Goal: Task Accomplishment & Management: Use online tool/utility

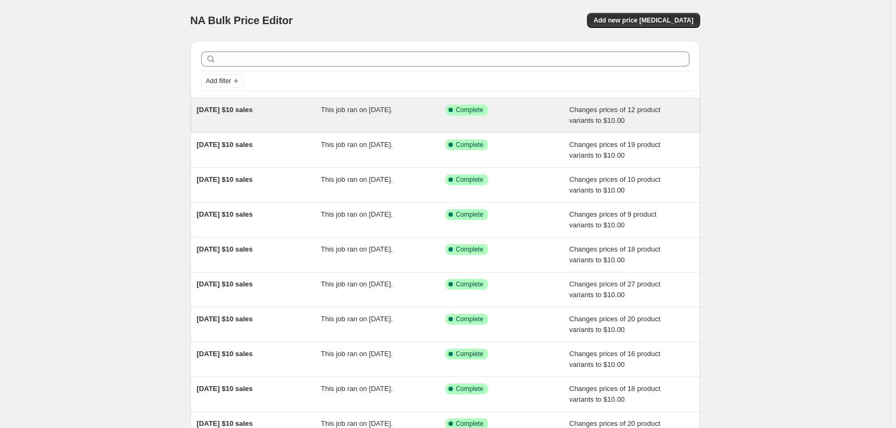
click at [327, 125] on div "This job ran on [DATE]." at bounding box center [383, 115] width 124 height 21
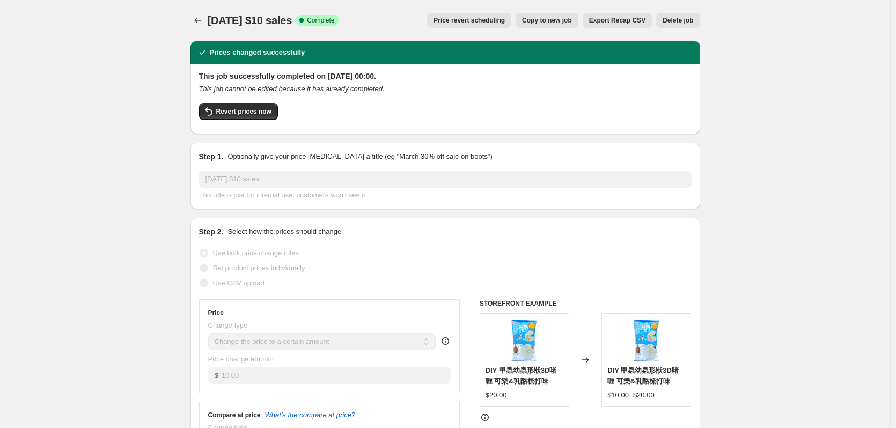
drag, startPoint x: 210, startPoint y: 20, endPoint x: 313, endPoint y: 23, distance: 103.5
click at [292, 23] on span "[DATE] $10 sales" at bounding box center [250, 20] width 85 height 12
copy span "[DATE] $10 sales"
click at [199, 21] on icon "Price change jobs" at bounding box center [198, 20] width 11 height 11
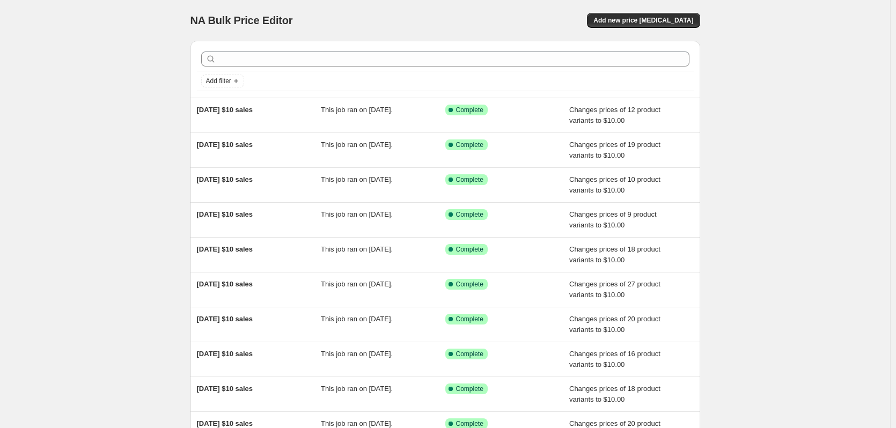
click at [665, 28] on div "NA Bulk Price Editor. This page is ready NA Bulk Price Editor Add new price [ME…" at bounding box center [445, 20] width 510 height 41
click at [643, 20] on span "Add new price [MEDICAL_DATA]" at bounding box center [643, 20] width 100 height 9
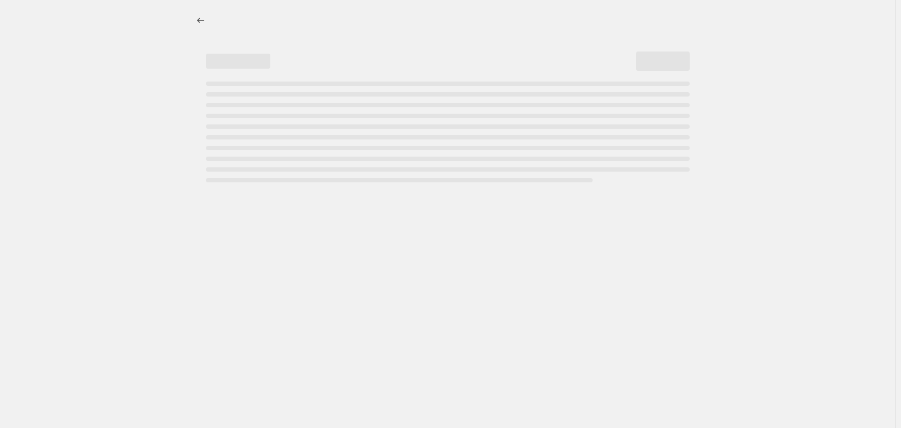
select select "percentage"
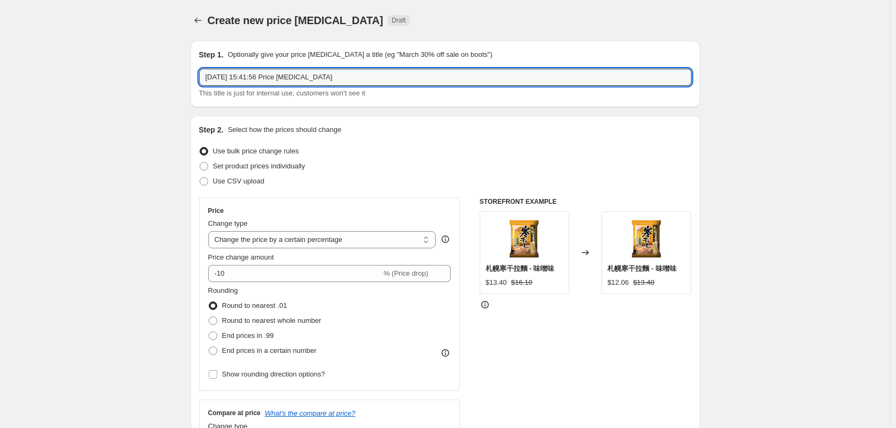
drag, startPoint x: 158, startPoint y: 77, endPoint x: 144, endPoint y: 77, distance: 13.9
paste input "[DATE] $10 sales"
click at [222, 73] on input "[DATE] $10 sales" at bounding box center [445, 77] width 492 height 17
click at [216, 79] on input "[DATE] $10 sales" at bounding box center [445, 77] width 492 height 17
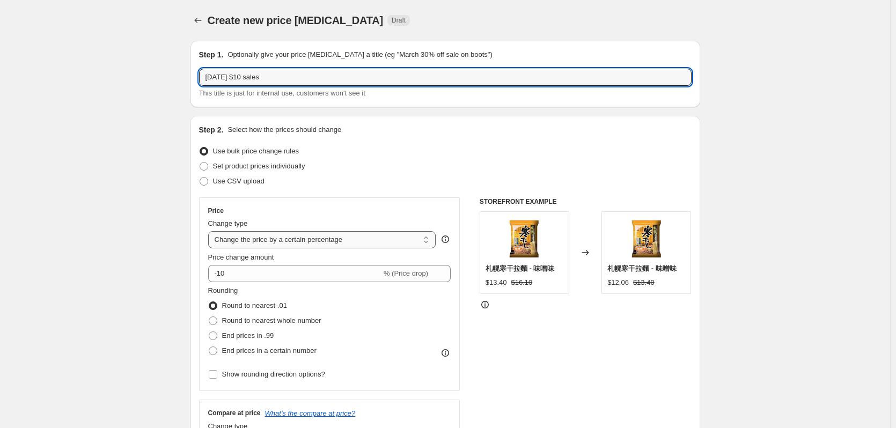
type input "[DATE] $10 sales"
click at [307, 237] on select "Change the price to a certain amount Change the price by a certain amount Chang…" at bounding box center [322, 239] width 228 height 17
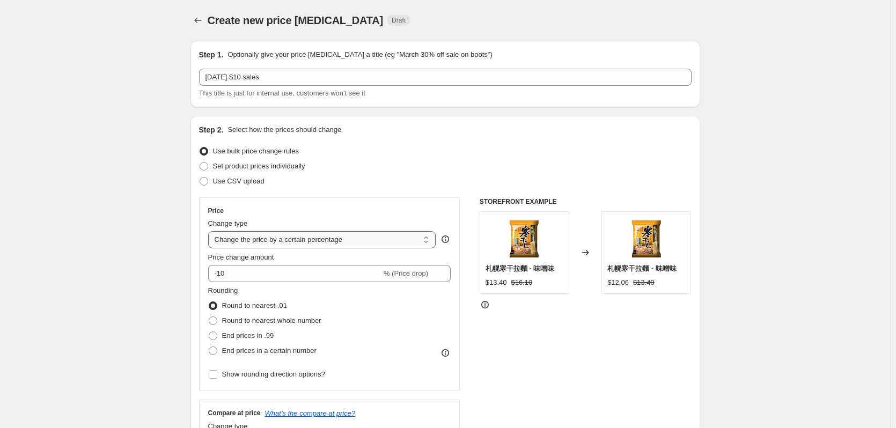
select select "to"
click at [210, 231] on select "Change the price to a certain amount Change the price by a certain amount Chang…" at bounding box center [322, 239] width 228 height 17
type input "80.00"
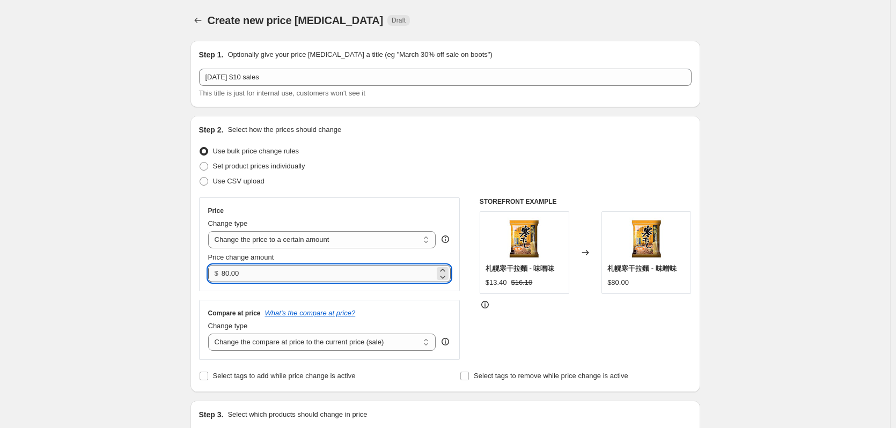
click at [285, 276] on input "80.00" at bounding box center [328, 273] width 213 height 17
drag, startPoint x: 311, startPoint y: 277, endPoint x: 106, endPoint y: 280, distance: 204.4
click at [330, 271] on input "80.00" at bounding box center [328, 273] width 213 height 17
click at [193, 271] on div "Step 2. Select how the prices should change Use bulk price change rules Set pro…" at bounding box center [445, 254] width 510 height 276
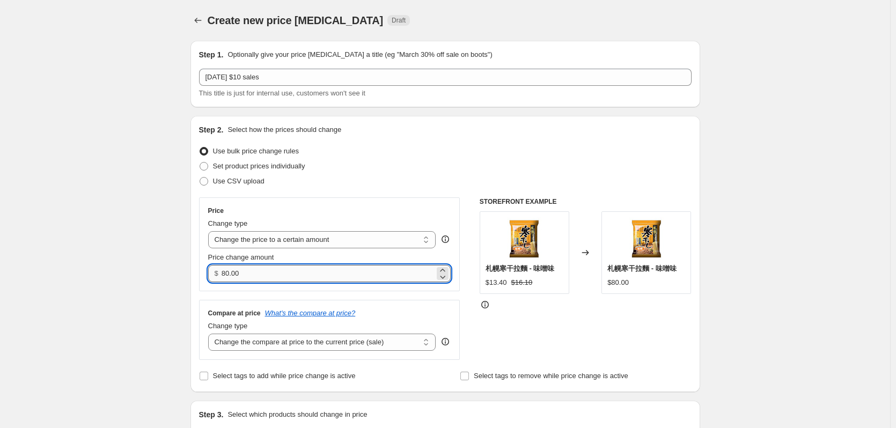
click at [256, 274] on input "80.00" at bounding box center [328, 273] width 213 height 17
drag, startPoint x: 280, startPoint y: 274, endPoint x: 145, endPoint y: 272, distance: 134.6
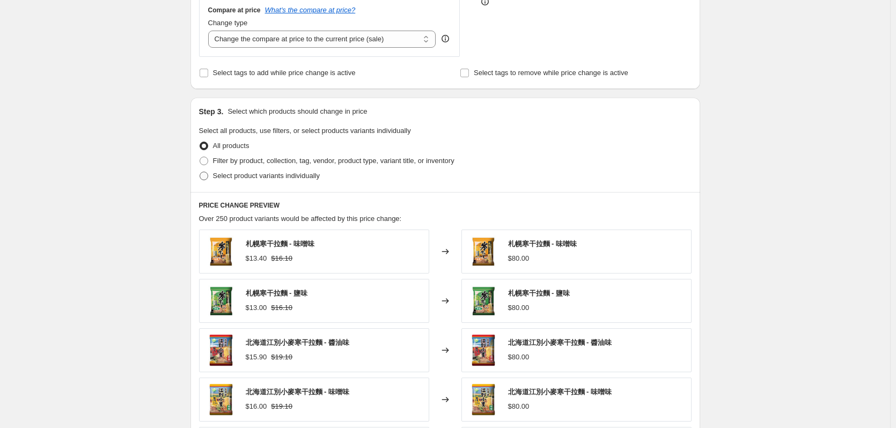
scroll to position [322, 0]
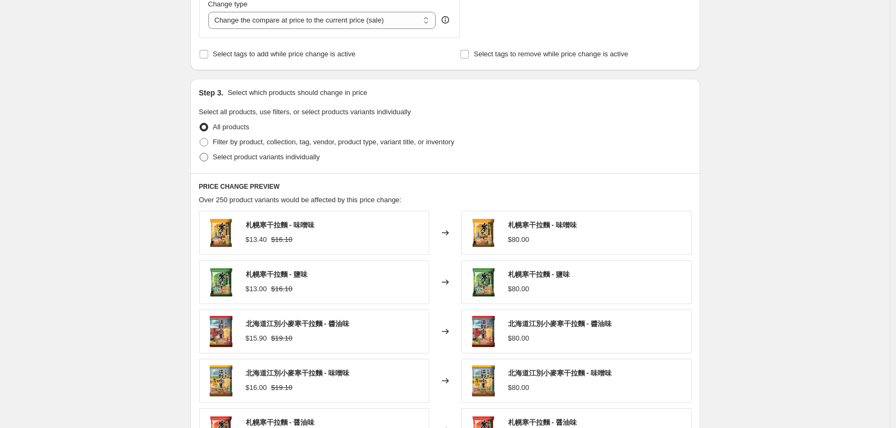
click at [229, 151] on label "Select product variants individually" at bounding box center [259, 157] width 121 height 15
click at [200, 153] on input "Select product variants individually" at bounding box center [200, 153] width 1 height 1
radio input "true"
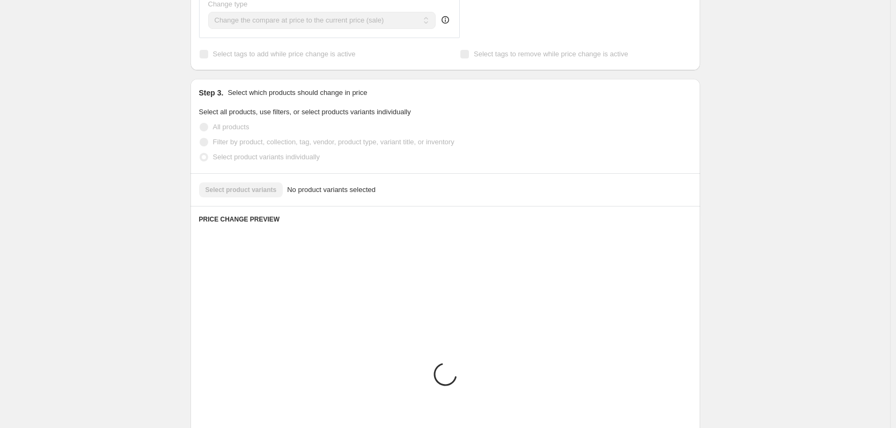
scroll to position [307, 0]
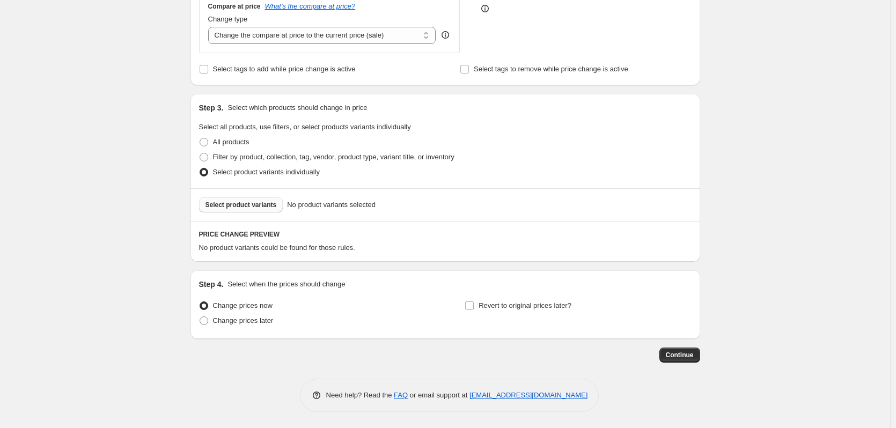
click at [244, 204] on span "Select product variants" at bounding box center [240, 205] width 71 height 9
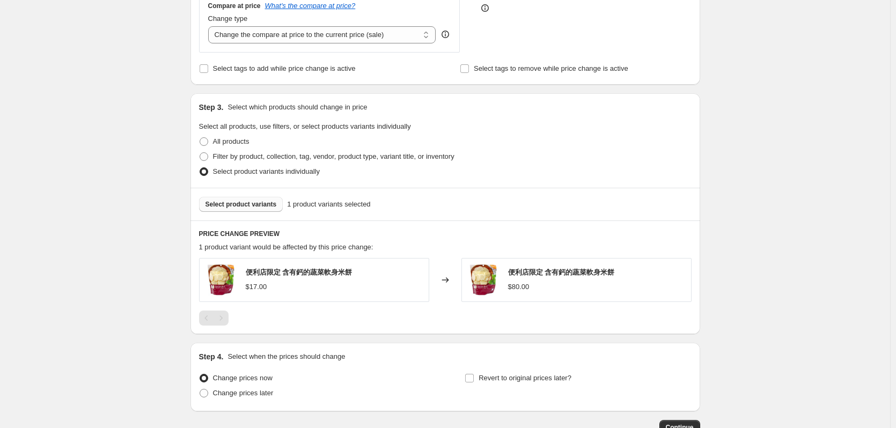
click at [262, 210] on button "Select product variants" at bounding box center [241, 204] width 84 height 15
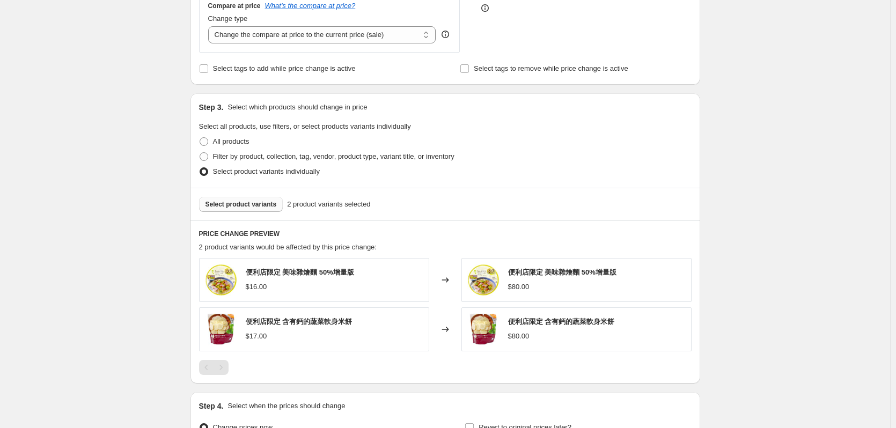
click at [241, 201] on span "Select product variants" at bounding box center [240, 204] width 71 height 9
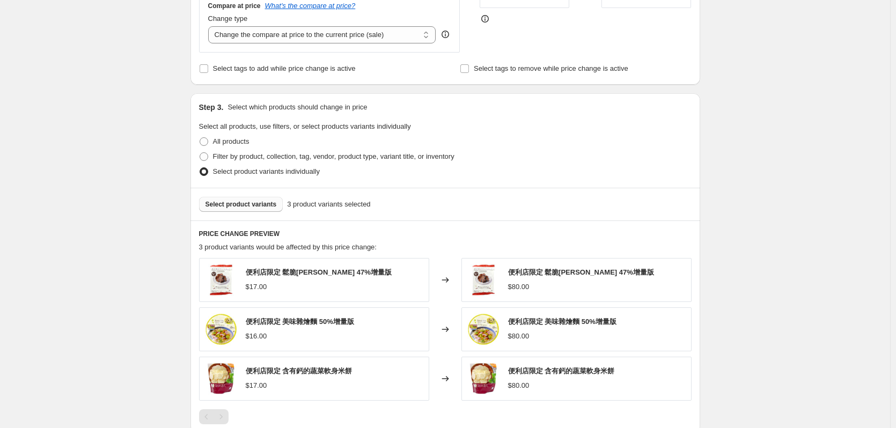
click at [247, 206] on span "Select product variants" at bounding box center [240, 204] width 71 height 9
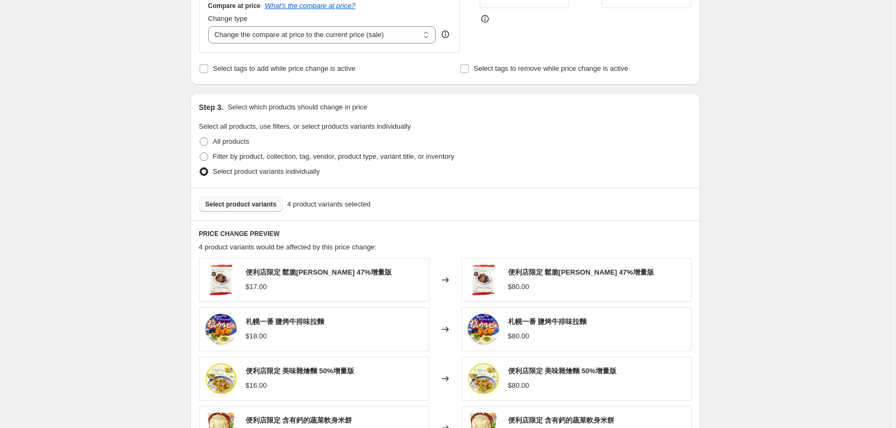
click at [237, 203] on span "Select product variants" at bounding box center [240, 204] width 71 height 9
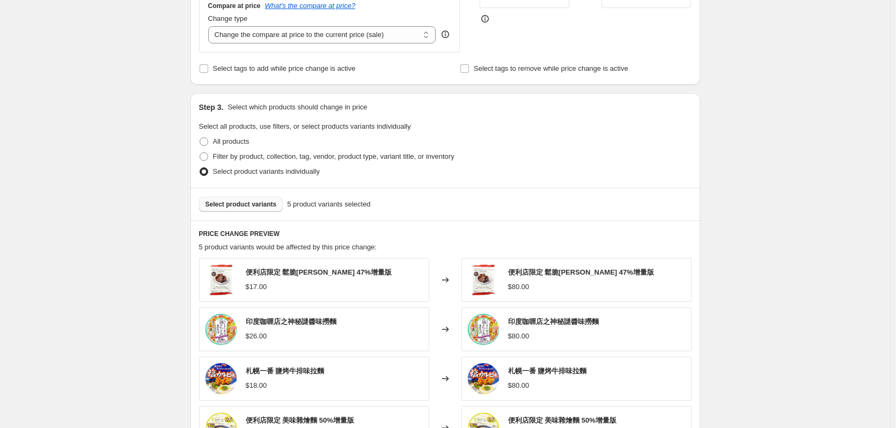
click at [245, 203] on span "Select product variants" at bounding box center [240, 204] width 71 height 9
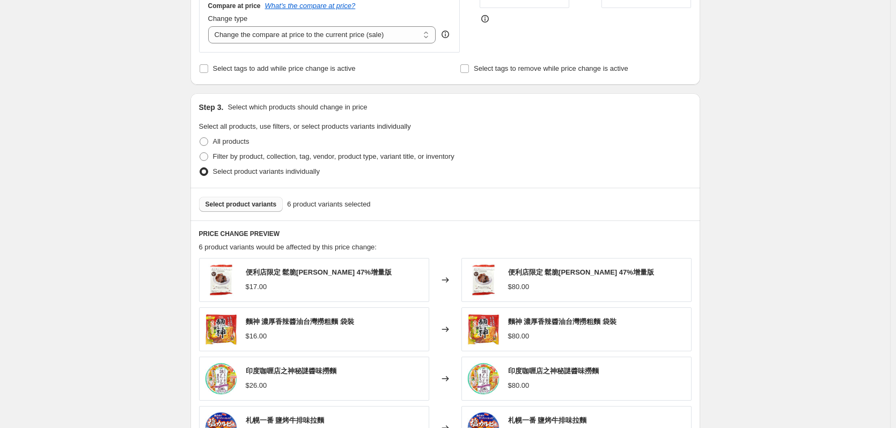
click at [246, 202] on span "Select product variants" at bounding box center [240, 204] width 71 height 9
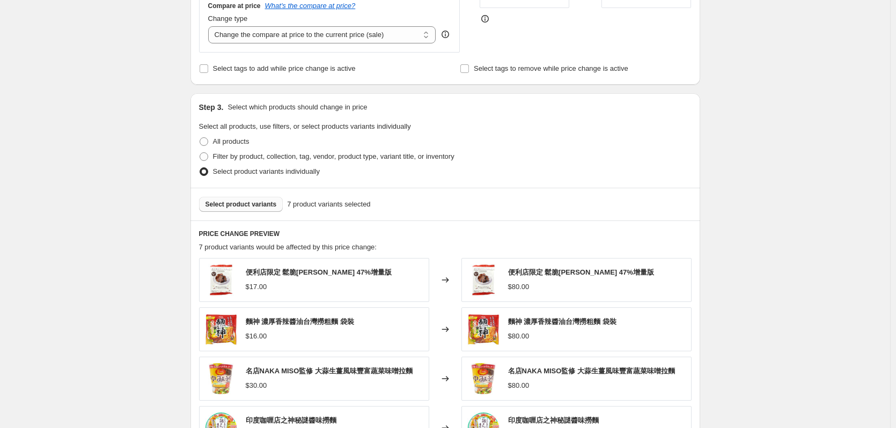
click at [250, 215] on div "Select product variants 7 product variants selected" at bounding box center [445, 204] width 510 height 33
click at [250, 206] on span "Select product variants" at bounding box center [240, 204] width 71 height 9
click at [239, 206] on span "Select product variants" at bounding box center [240, 204] width 71 height 9
click at [220, 205] on span "Select product variants" at bounding box center [240, 204] width 71 height 9
click at [246, 207] on span "Select product variants" at bounding box center [240, 204] width 71 height 9
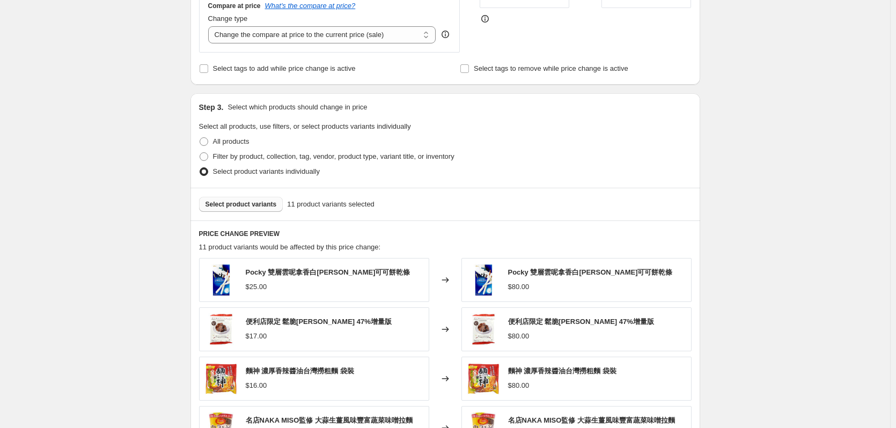
click at [249, 213] on div "Select product variants 11 product variants selected" at bounding box center [445, 204] width 510 height 33
click at [257, 207] on span "Select product variants" at bounding box center [240, 204] width 71 height 9
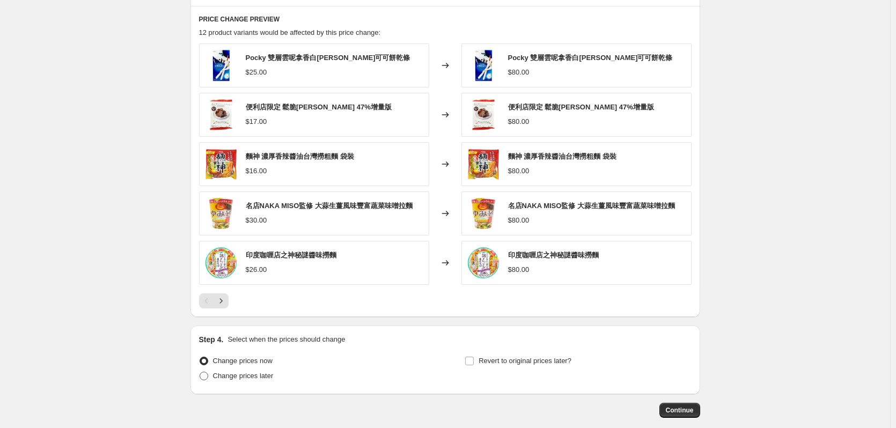
click at [248, 374] on span "Change prices later" at bounding box center [243, 376] width 61 height 8
click at [200, 372] on input "Change prices later" at bounding box center [200, 372] width 1 height 1
radio input "true"
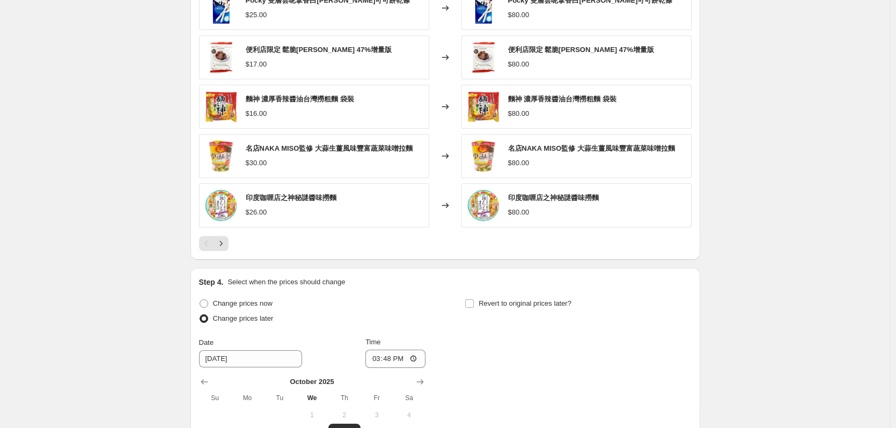
scroll to position [683, 0]
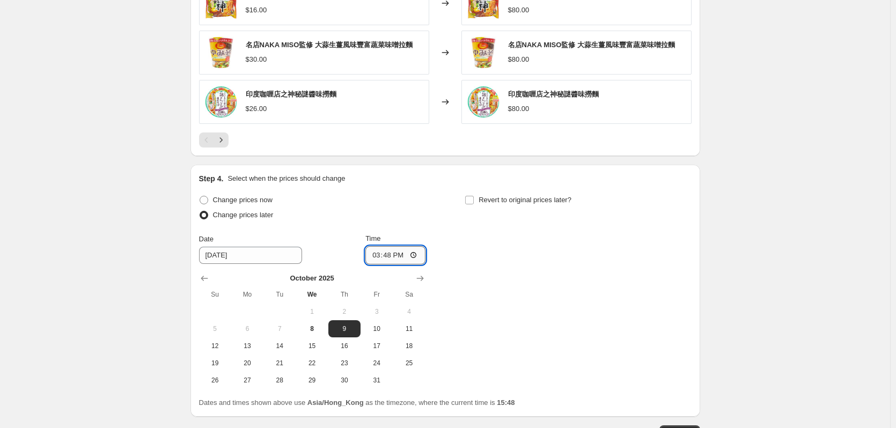
click at [403, 254] on input "15:48" at bounding box center [395, 255] width 60 height 18
click at [401, 254] on input "15:48" at bounding box center [395, 255] width 60 height 18
click at [395, 257] on input "15:48" at bounding box center [395, 255] width 60 height 18
click at [391, 256] on input "17:00" at bounding box center [395, 255] width 60 height 18
type input "00:00"
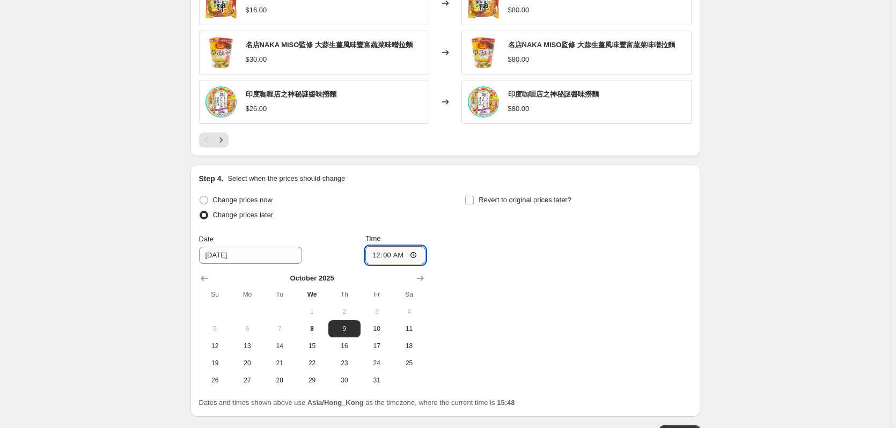
click at [404, 256] on input "00:00" at bounding box center [395, 255] width 60 height 18
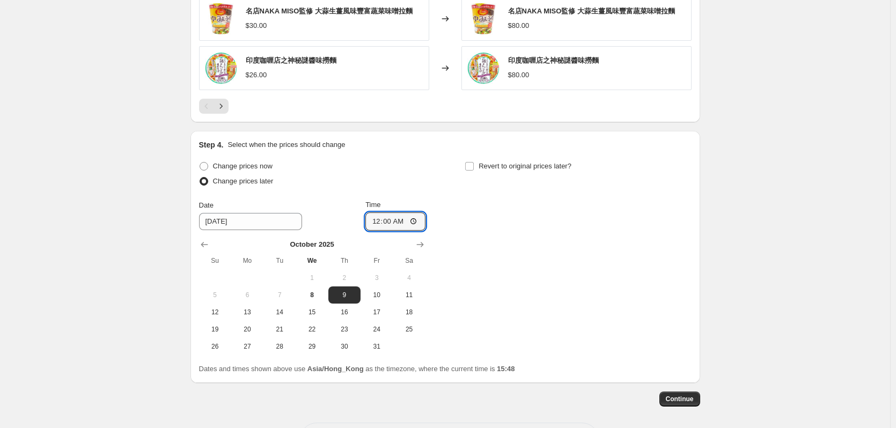
scroll to position [736, 0]
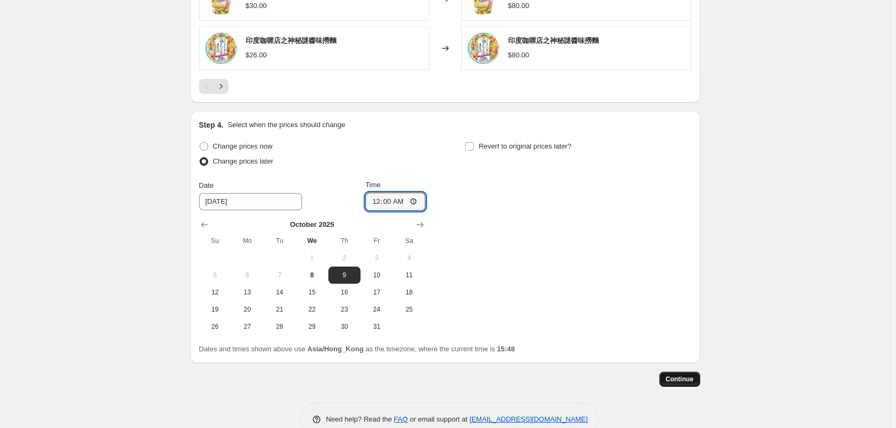
click at [681, 377] on span "Continue" at bounding box center [680, 379] width 28 height 9
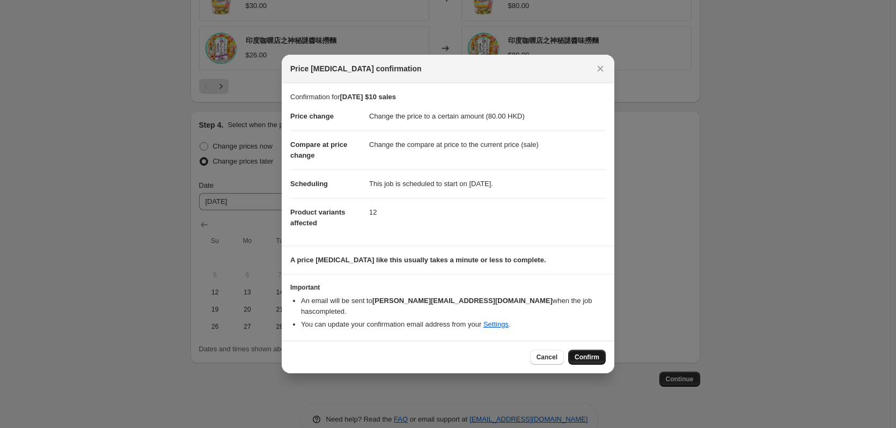
click at [596, 353] on span "Confirm" at bounding box center [586, 357] width 25 height 9
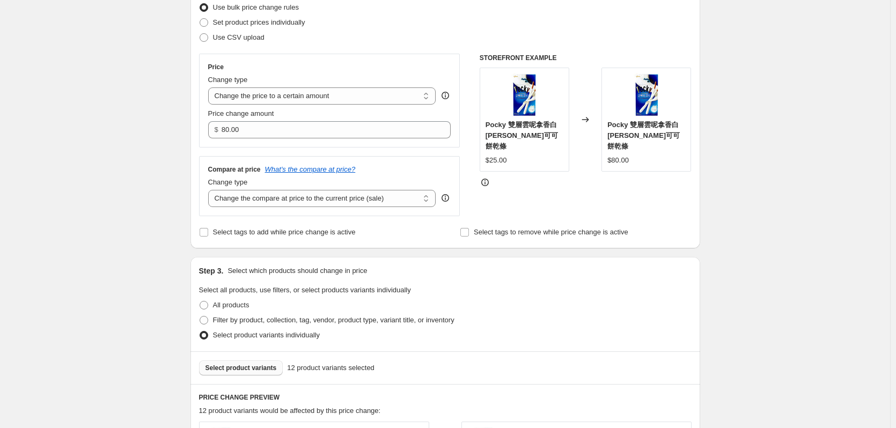
scroll to position [200, 0]
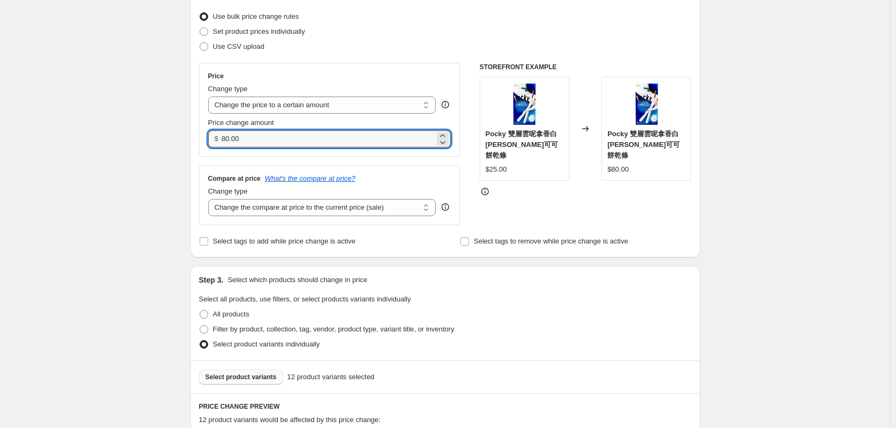
drag, startPoint x: 255, startPoint y: 141, endPoint x: 185, endPoint y: 147, distance: 71.0
click at [195, 142] on div "Step 2. Select how the prices should change Use bulk price change rules Set pro…" at bounding box center [445, 119] width 510 height 276
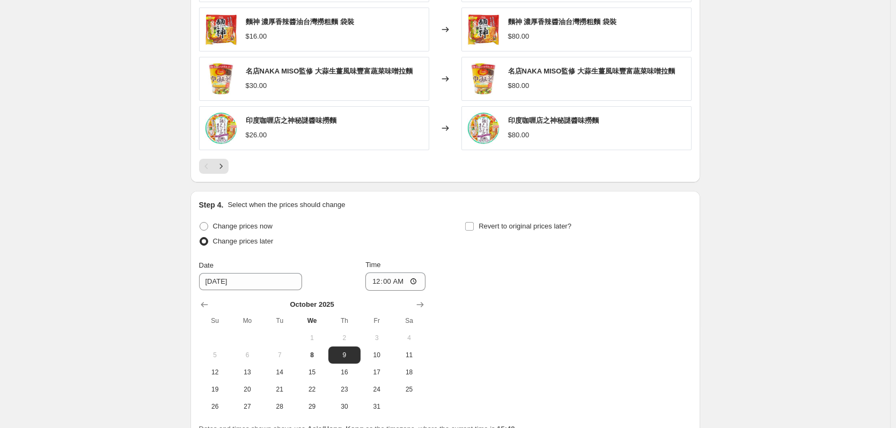
scroll to position [827, 0]
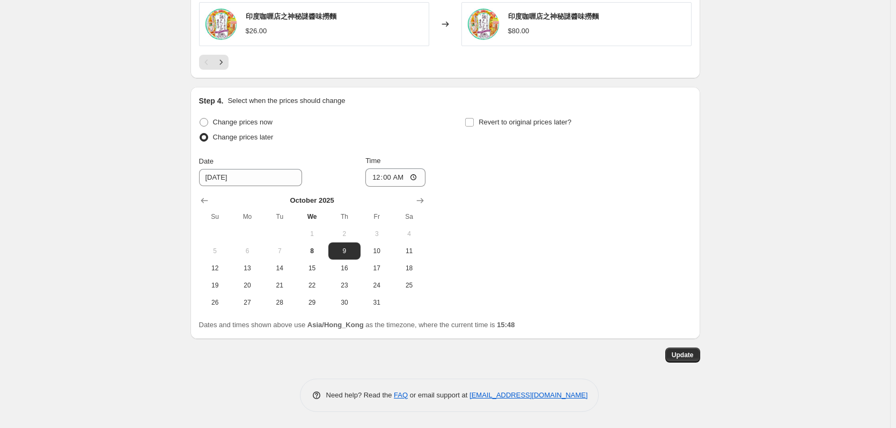
type input "10.00"
click at [694, 355] on span "Update" at bounding box center [683, 355] width 22 height 9
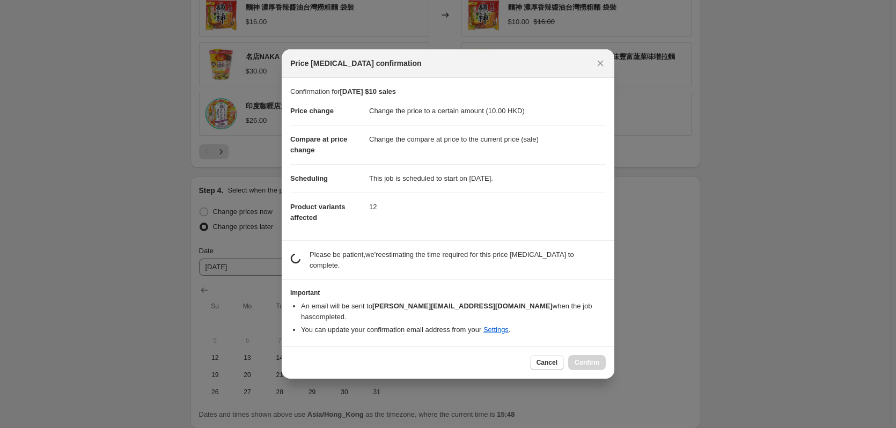
scroll to position [0, 0]
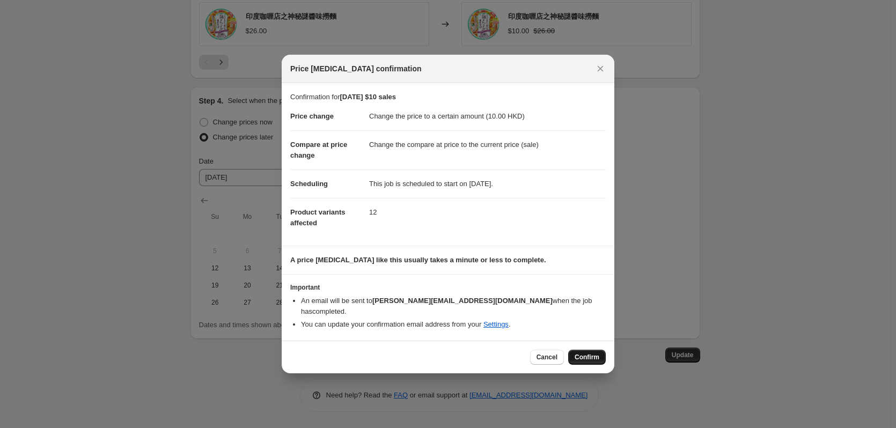
click at [586, 355] on span "Confirm" at bounding box center [586, 357] width 25 height 9
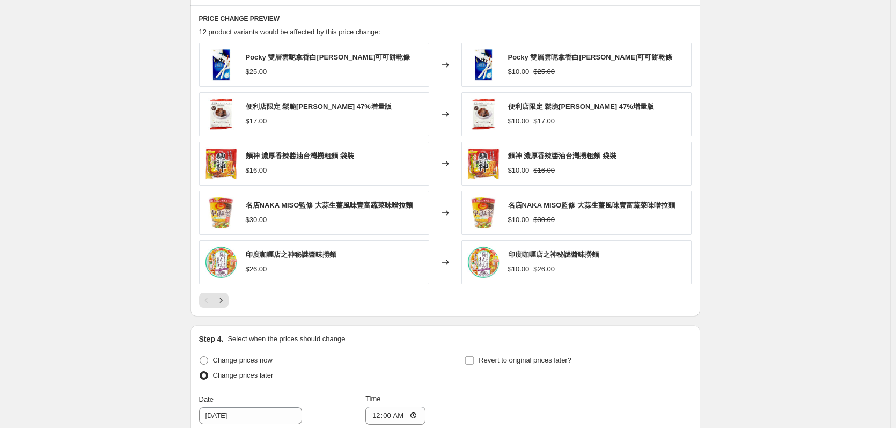
scroll to position [612, 0]
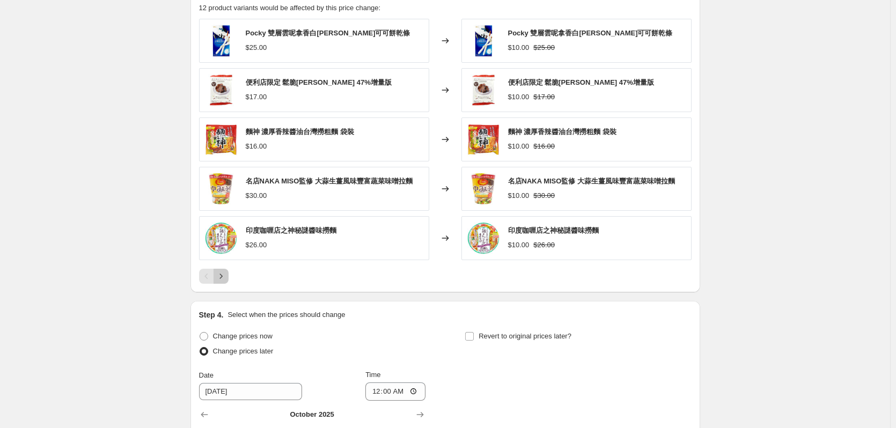
click at [226, 275] on icon "Next" at bounding box center [221, 276] width 11 height 11
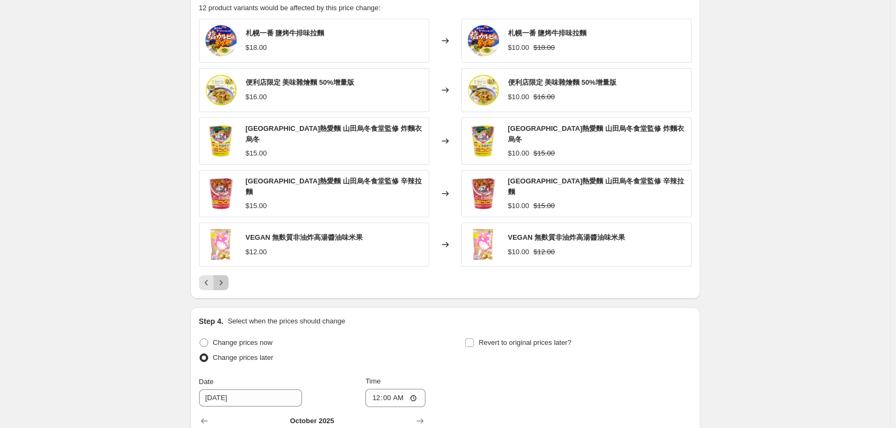
click at [226, 277] on icon "Next" at bounding box center [221, 282] width 11 height 11
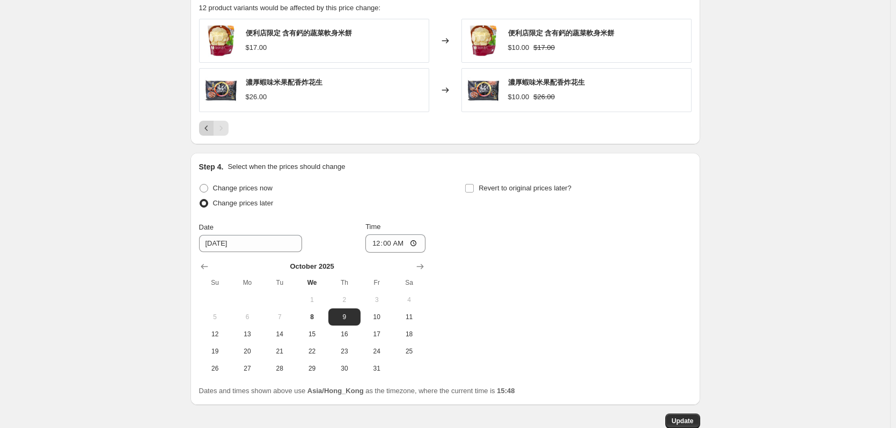
click at [208, 130] on icon "Previous" at bounding box center [206, 128] width 11 height 11
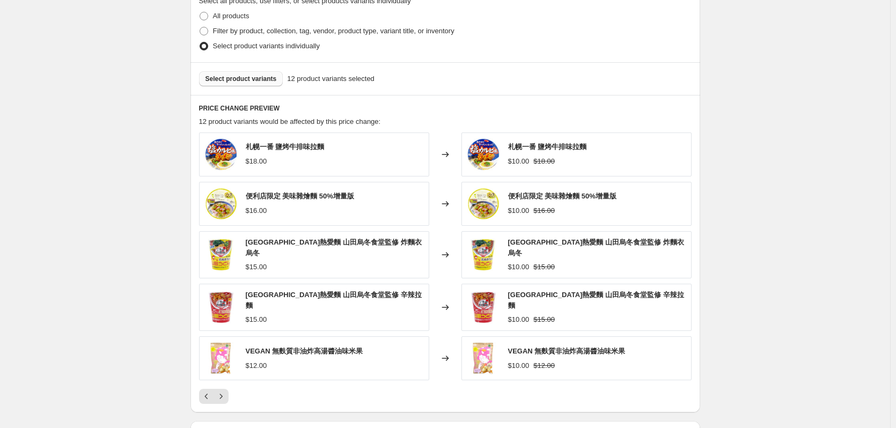
scroll to position [558, 0]
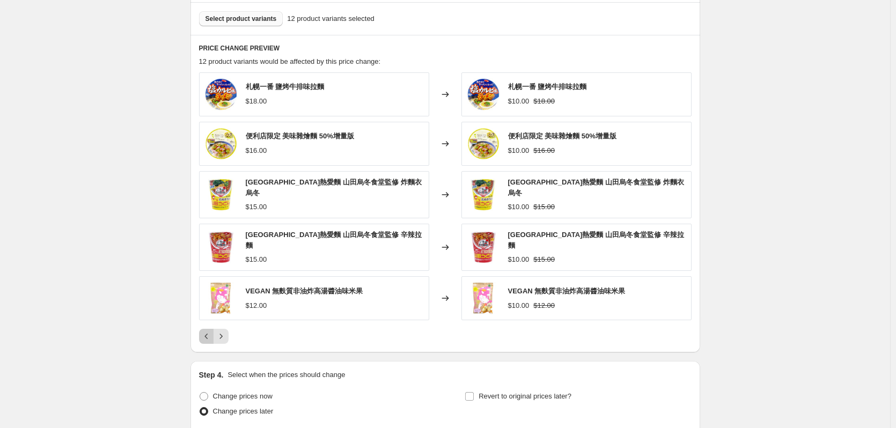
click at [206, 331] on icon "Previous" at bounding box center [206, 336] width 11 height 11
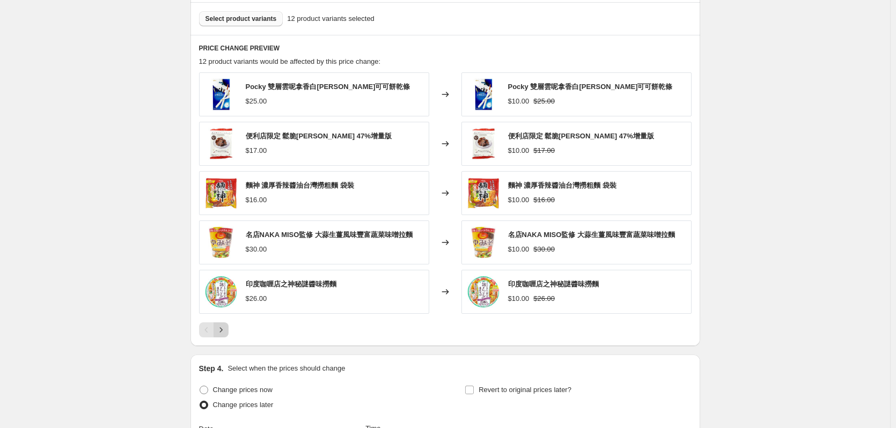
click at [225, 329] on icon "Next" at bounding box center [221, 330] width 11 height 11
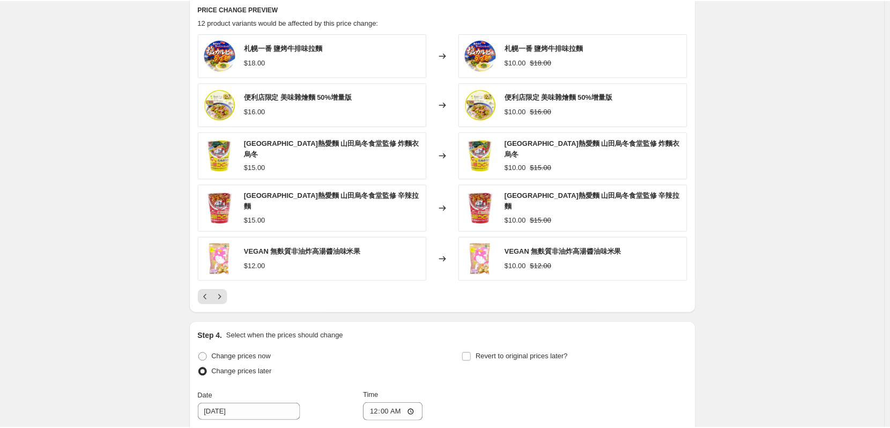
scroll to position [612, 0]
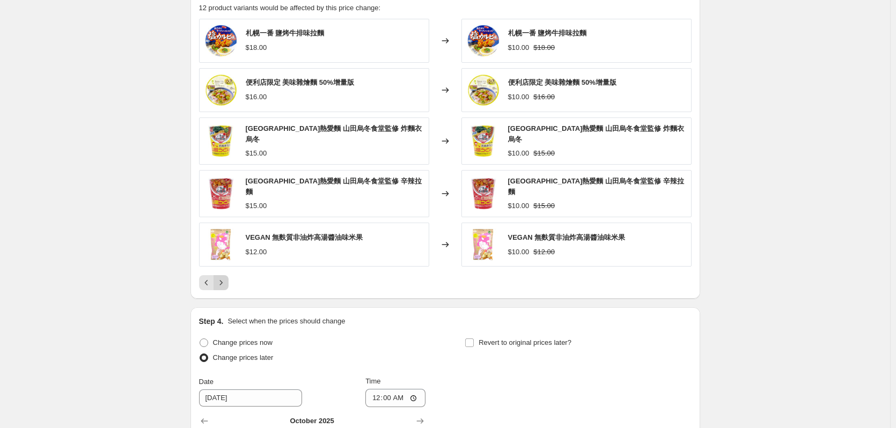
click at [222, 281] on icon "Next" at bounding box center [220, 283] width 3 height 5
